Goal: Find specific page/section: Find specific page/section

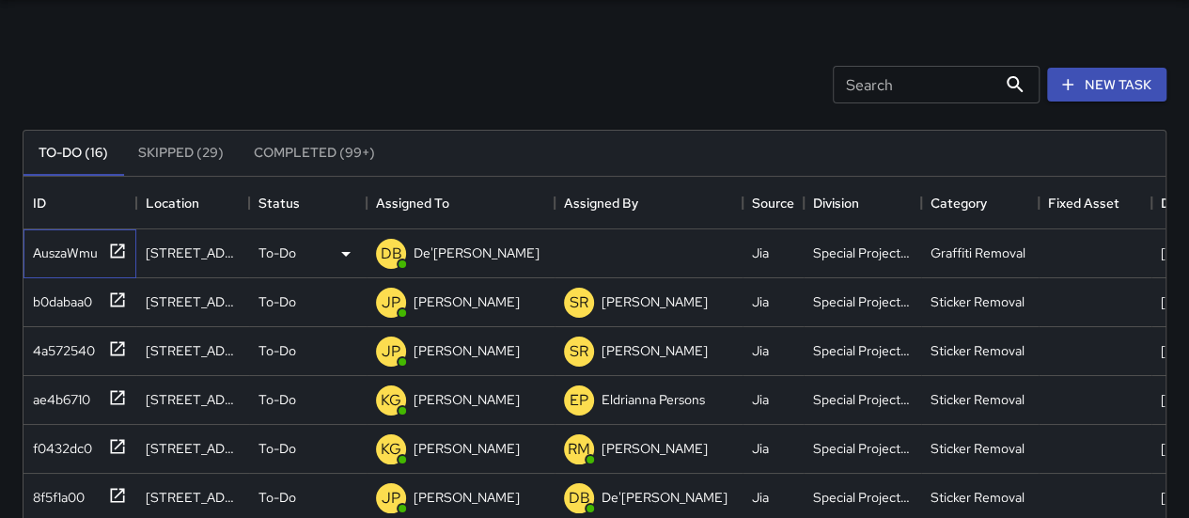
click at [120, 244] on icon at bounding box center [118, 251] width 14 height 14
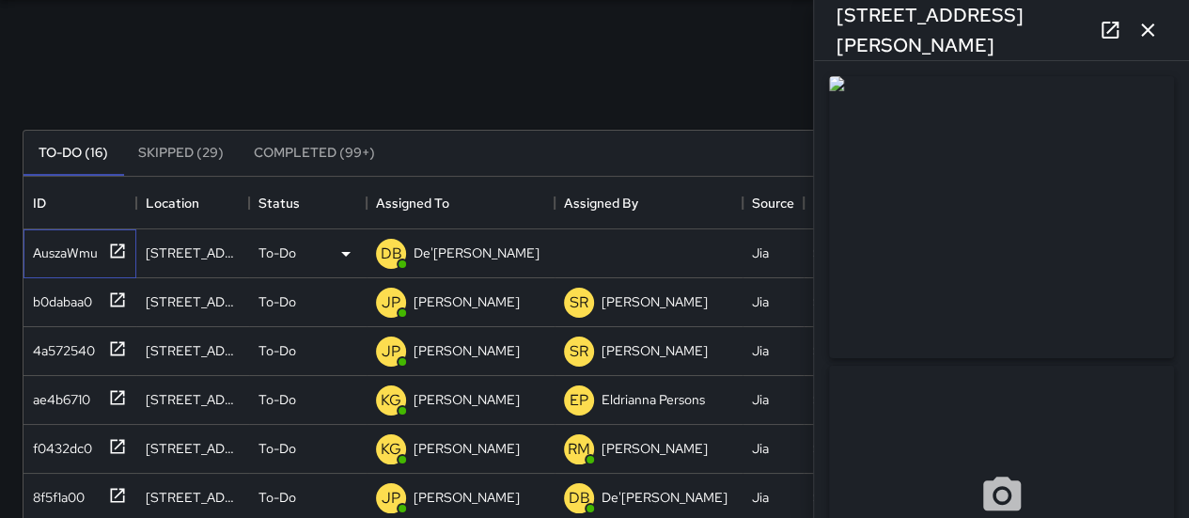
type input "**********"
click at [504, 87] on div "Search Search New Task" at bounding box center [595, 85] width 1152 height 98
click at [666, 100] on div "Search Search New Task" at bounding box center [595, 85] width 1152 height 98
click at [1152, 27] on icon "button" at bounding box center [1148, 30] width 23 height 23
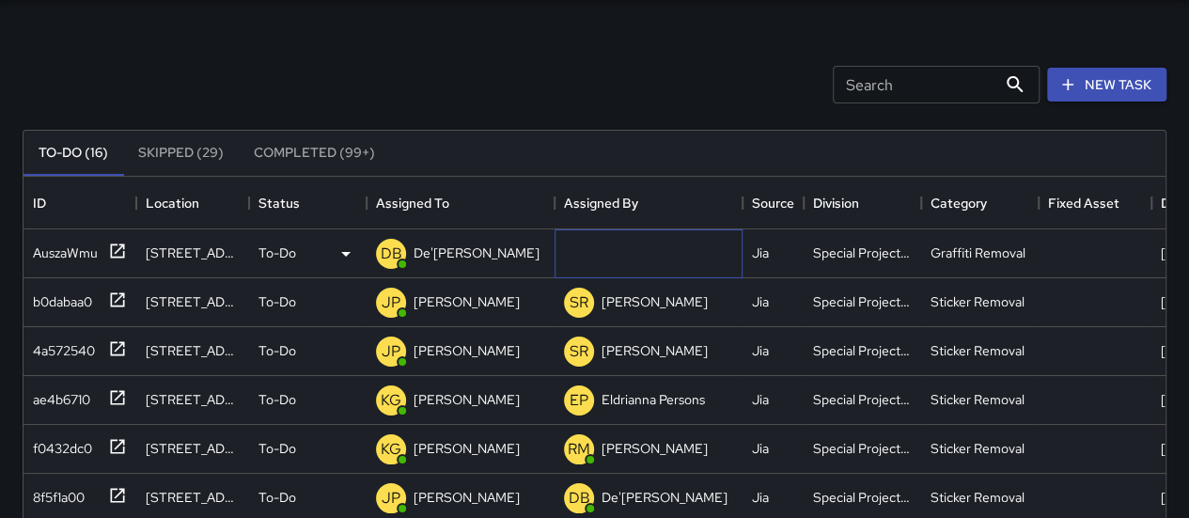
click at [617, 245] on div at bounding box center [649, 253] width 188 height 49
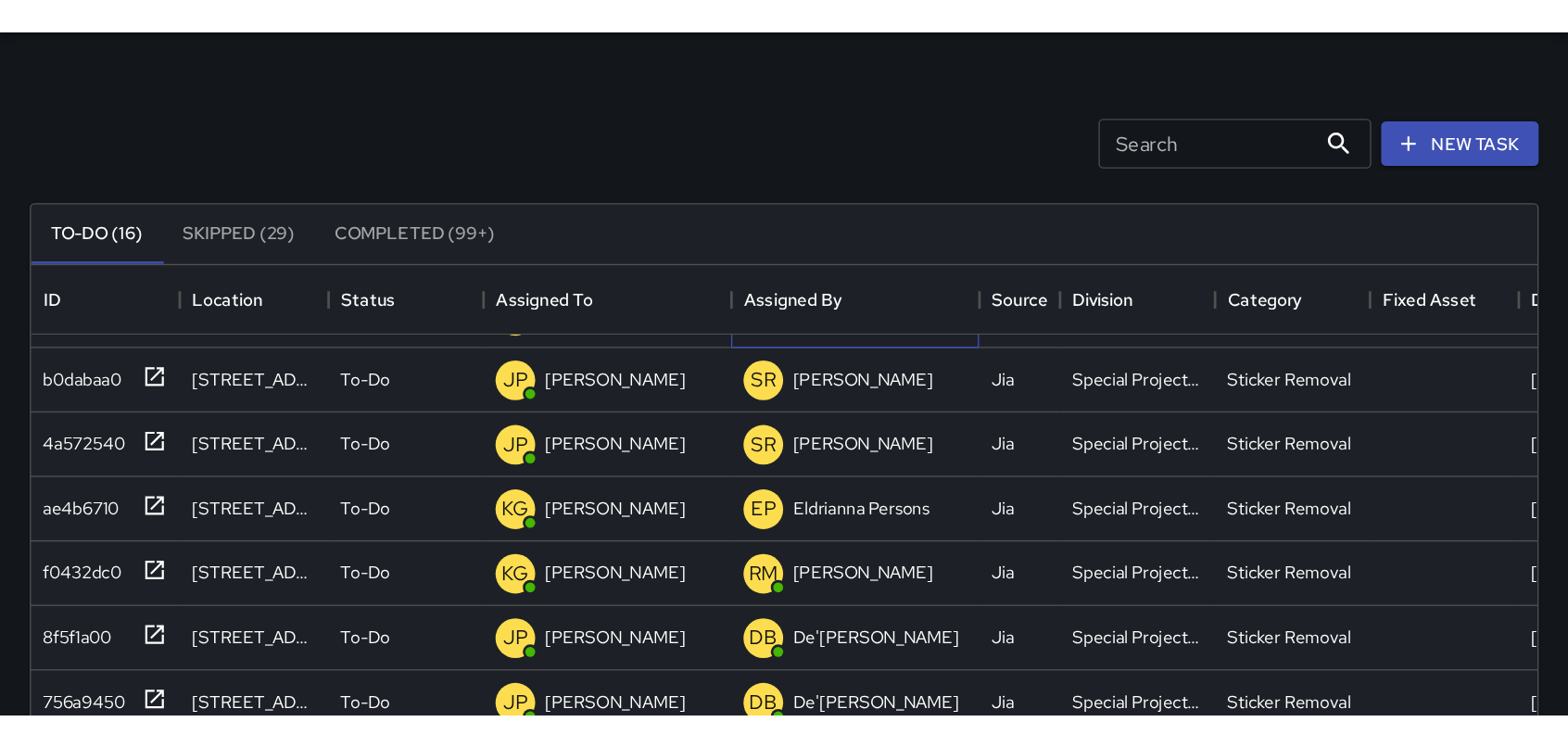
scroll to position [38, 0]
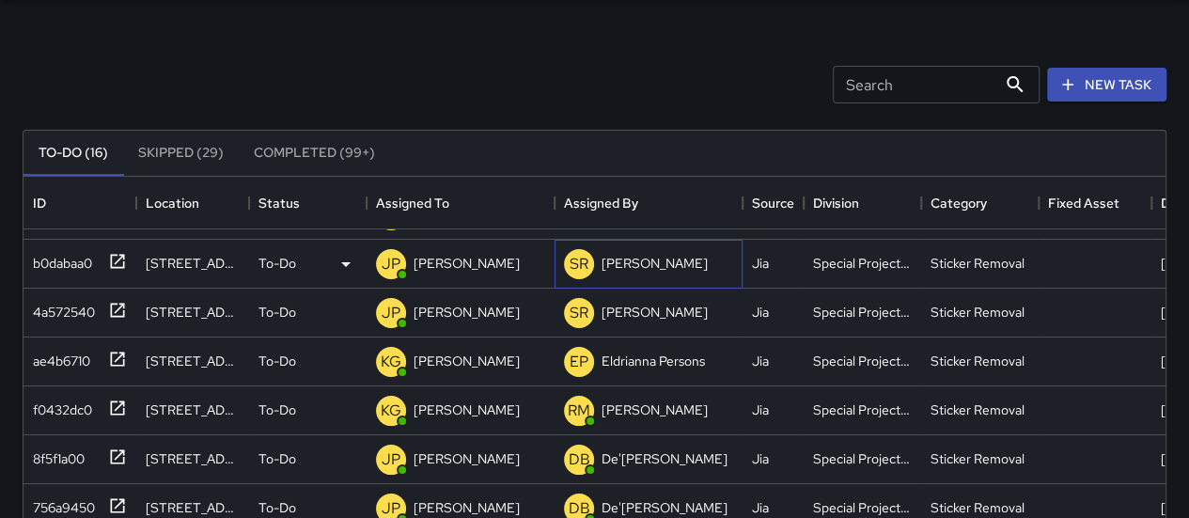
click at [613, 267] on p "[PERSON_NAME]" at bounding box center [655, 263] width 106 height 19
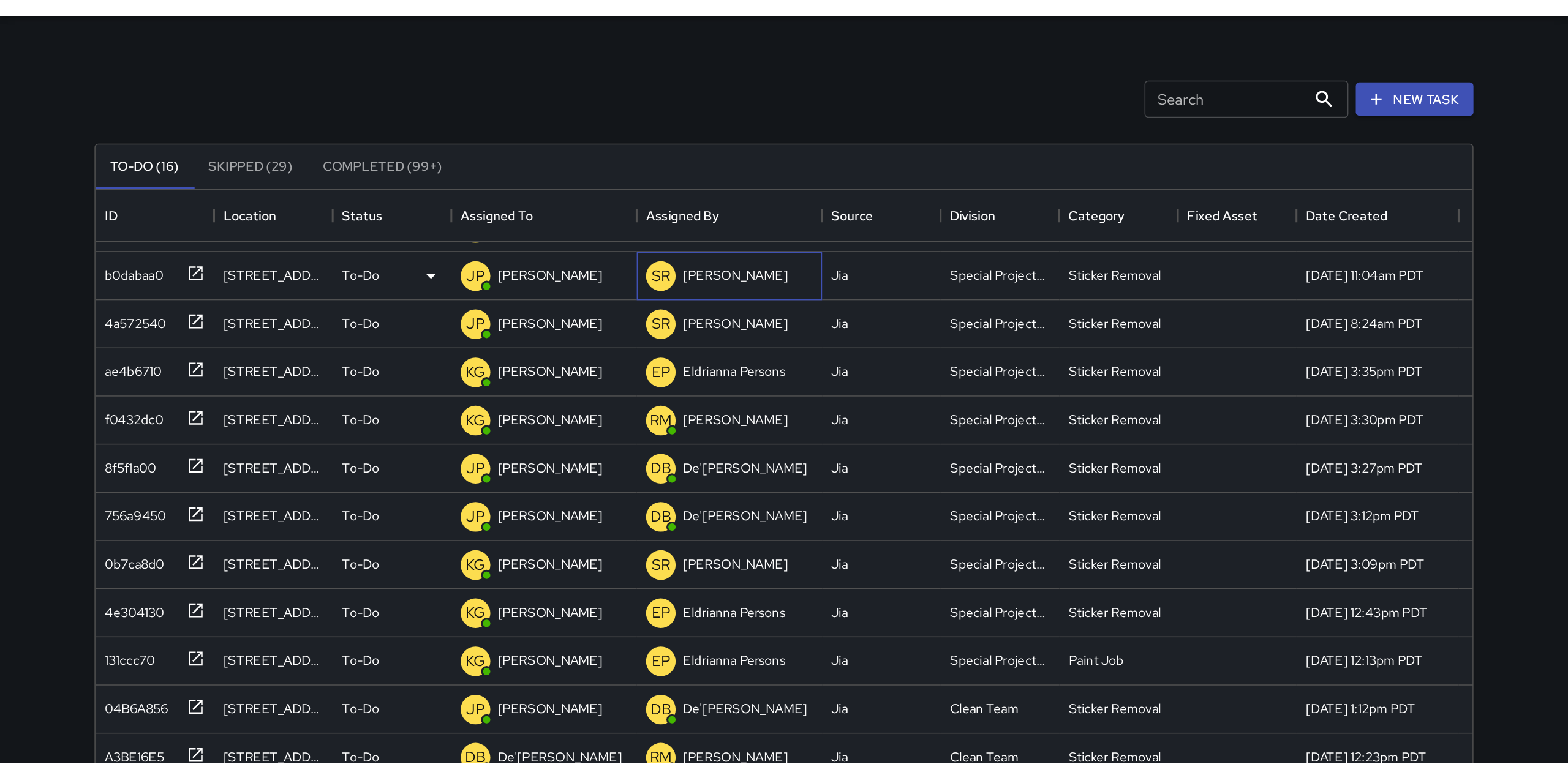
scroll to position [0, 0]
